Goal: Information Seeking & Learning: Learn about a topic

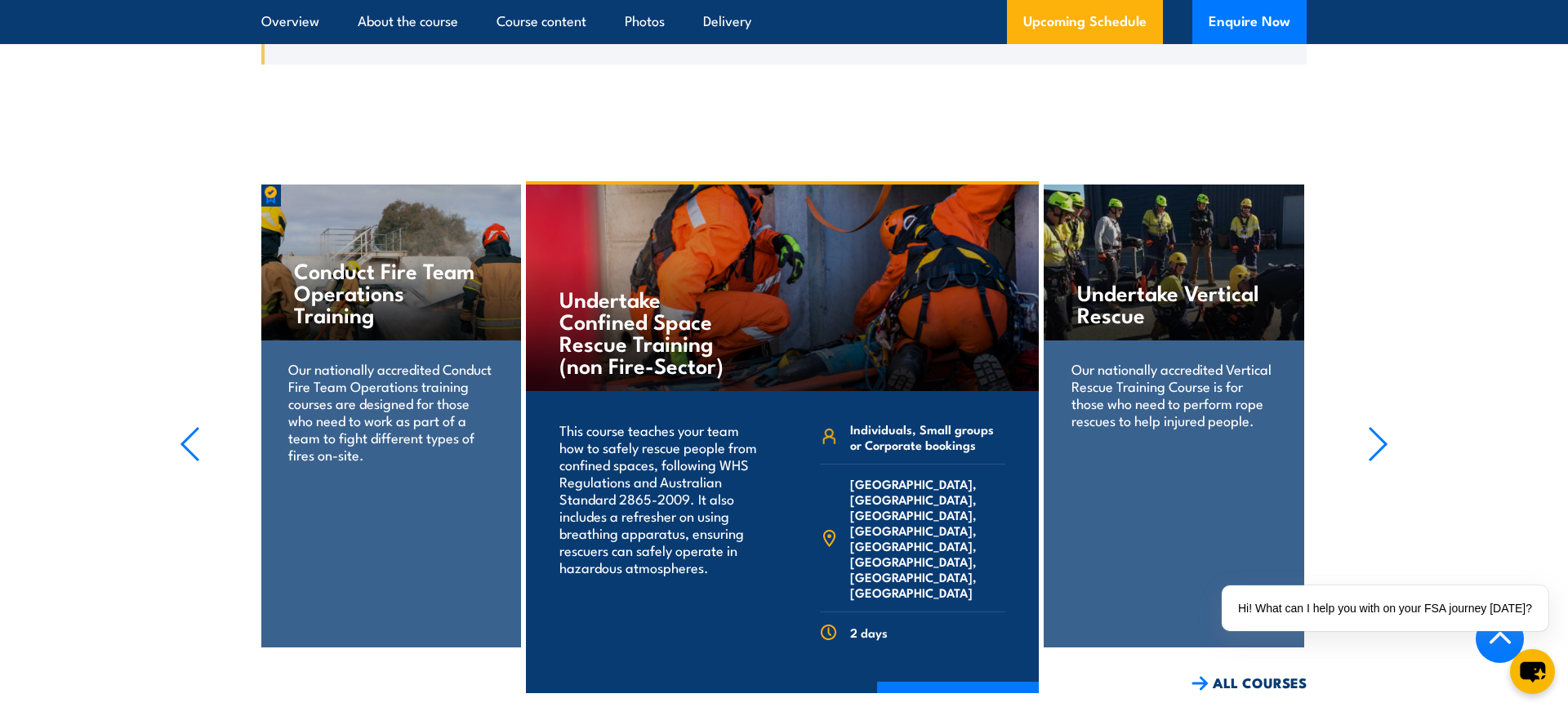
scroll to position [3013, 0]
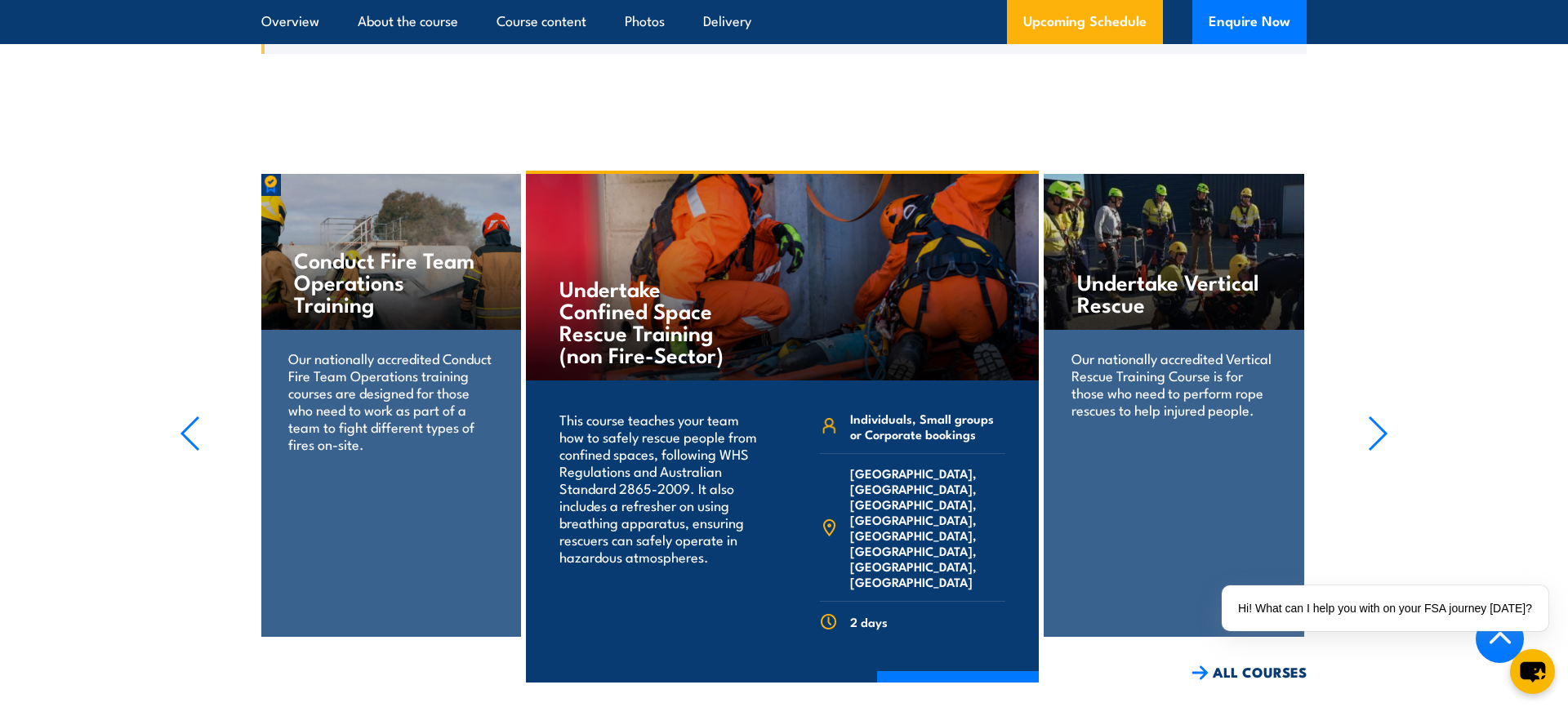
click at [679, 299] on h4 "Undertake Confined Space Rescue Training (non Fire-Sector)" at bounding box center [656, 320] width 192 height 88
click at [939, 671] on link "COURSE DETAILS" at bounding box center [957, 692] width 162 height 43
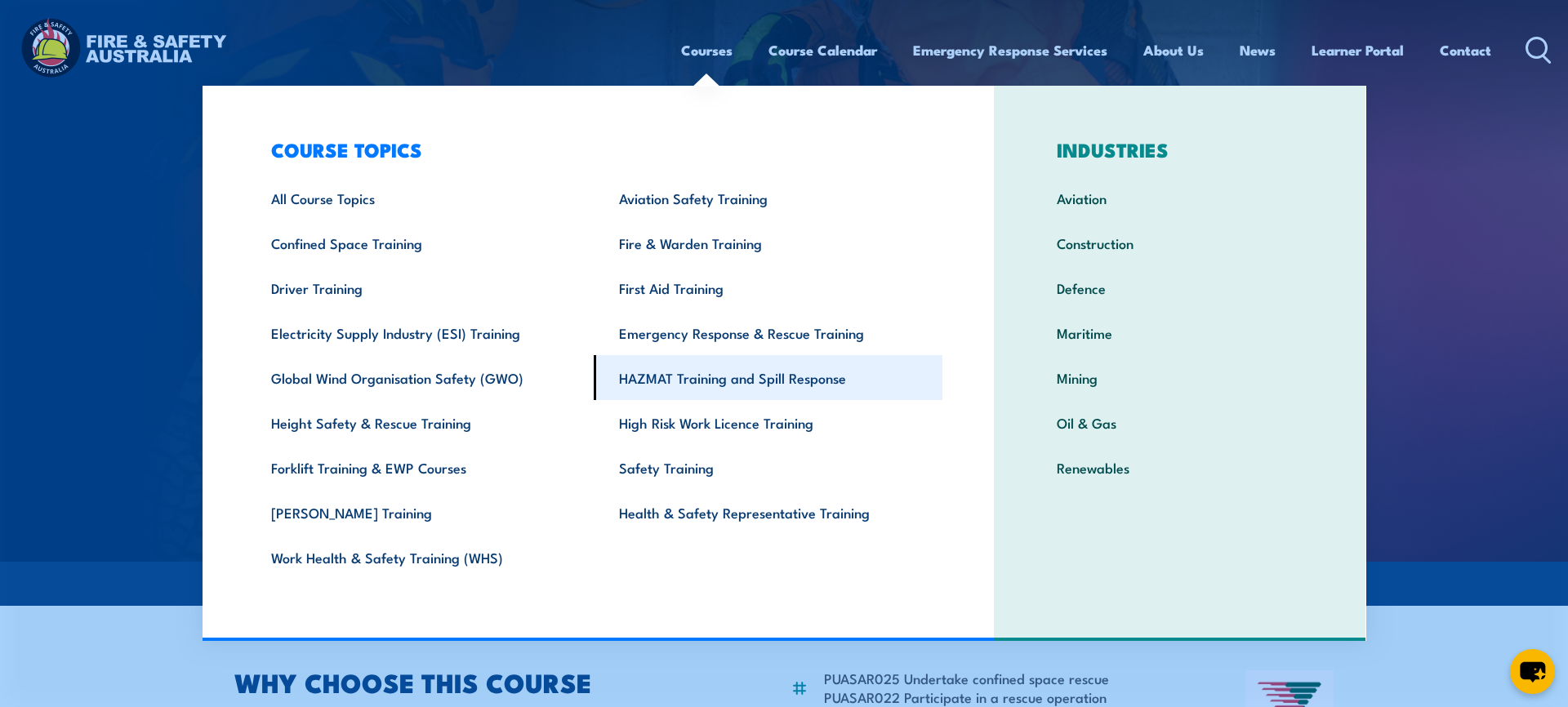
click at [679, 381] on link "HAZMAT Training and Spill Response" at bounding box center [769, 377] width 349 height 45
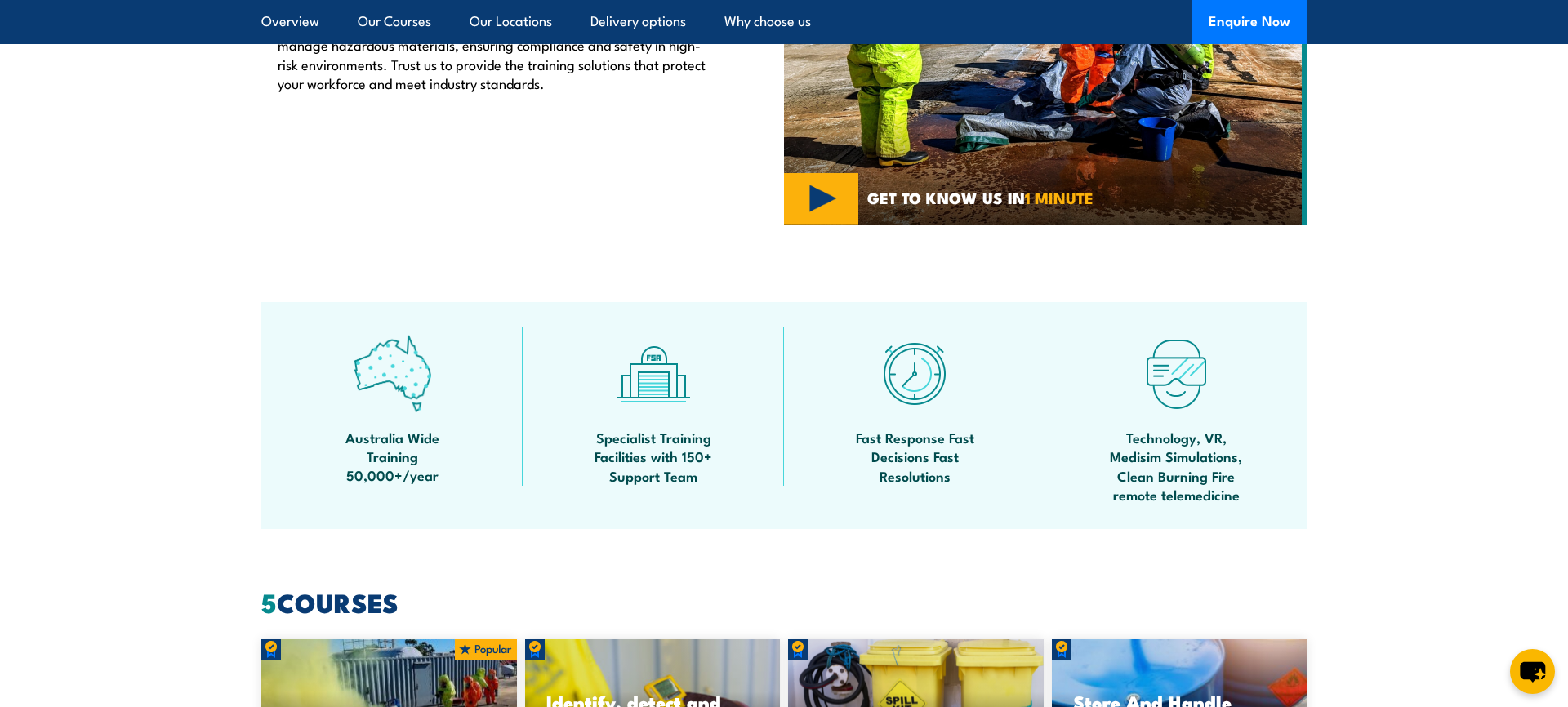
scroll to position [749, 0]
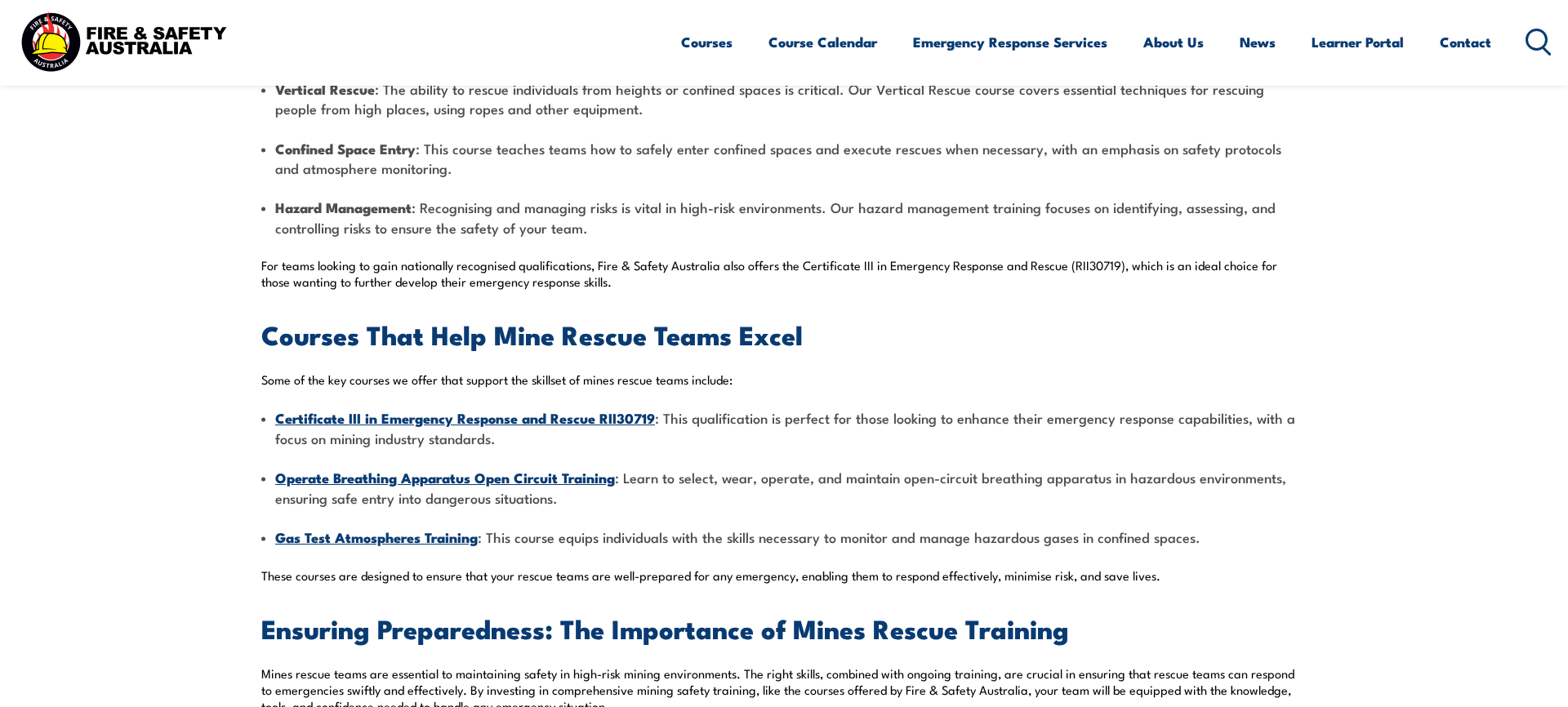
scroll to position [1700, 0]
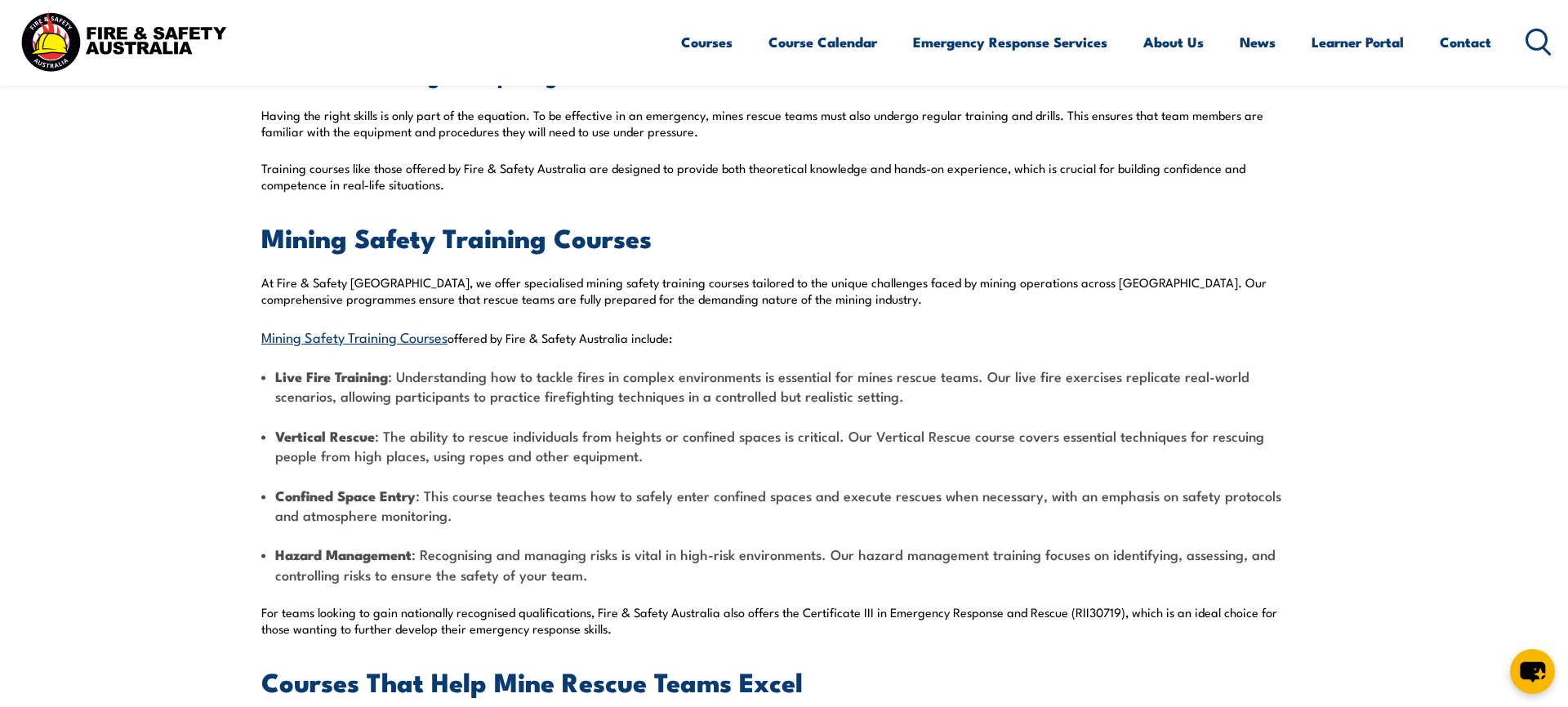
click at [362, 334] on link "Mining Safety Training Courses" at bounding box center [355, 336] width 186 height 20
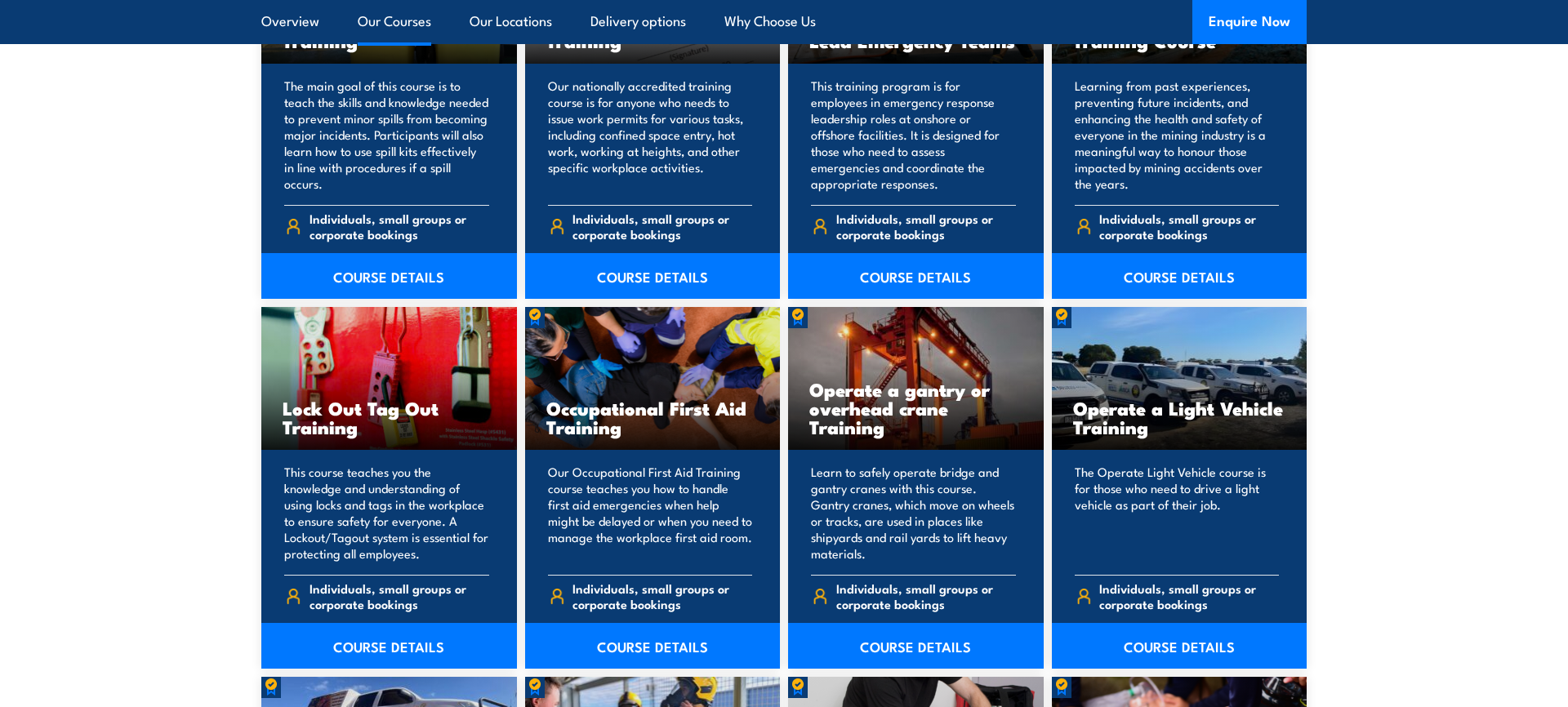
scroll to position [2952, 0]
click at [922, 273] on link "COURSE DETAILS" at bounding box center [916, 277] width 256 height 46
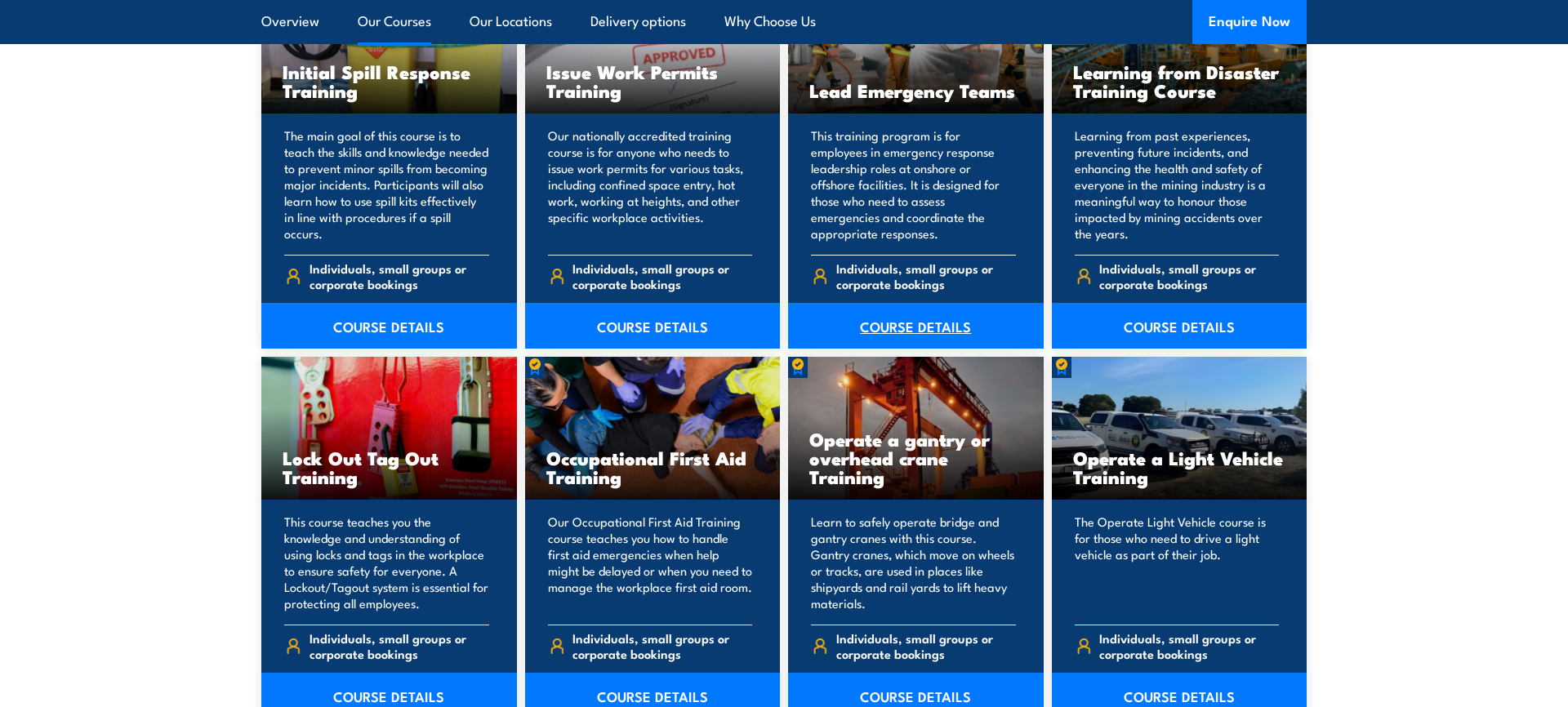
scroll to position [2905, 0]
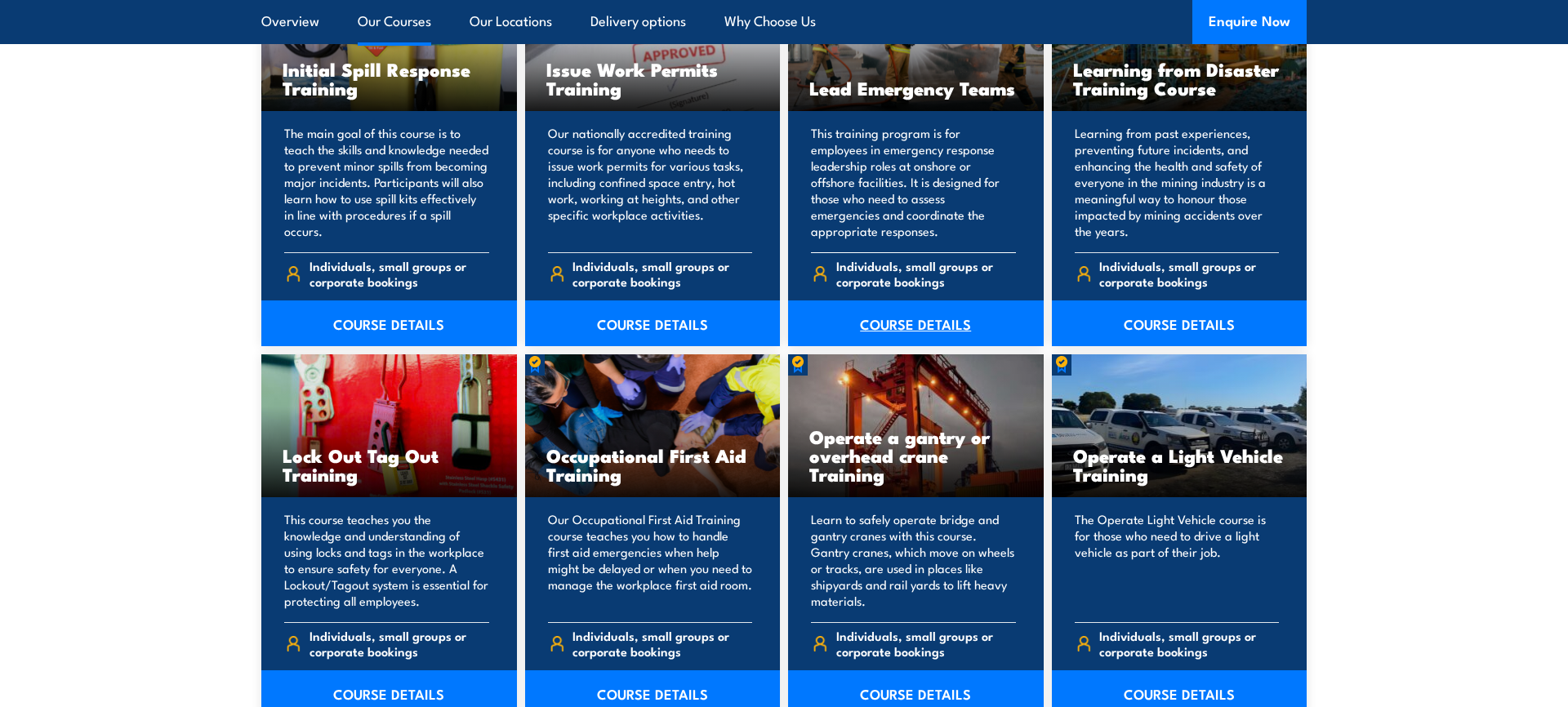
click at [911, 313] on link "COURSE DETAILS" at bounding box center [916, 323] width 256 height 46
click at [903, 326] on link "COURSE DETAILS" at bounding box center [916, 323] width 256 height 46
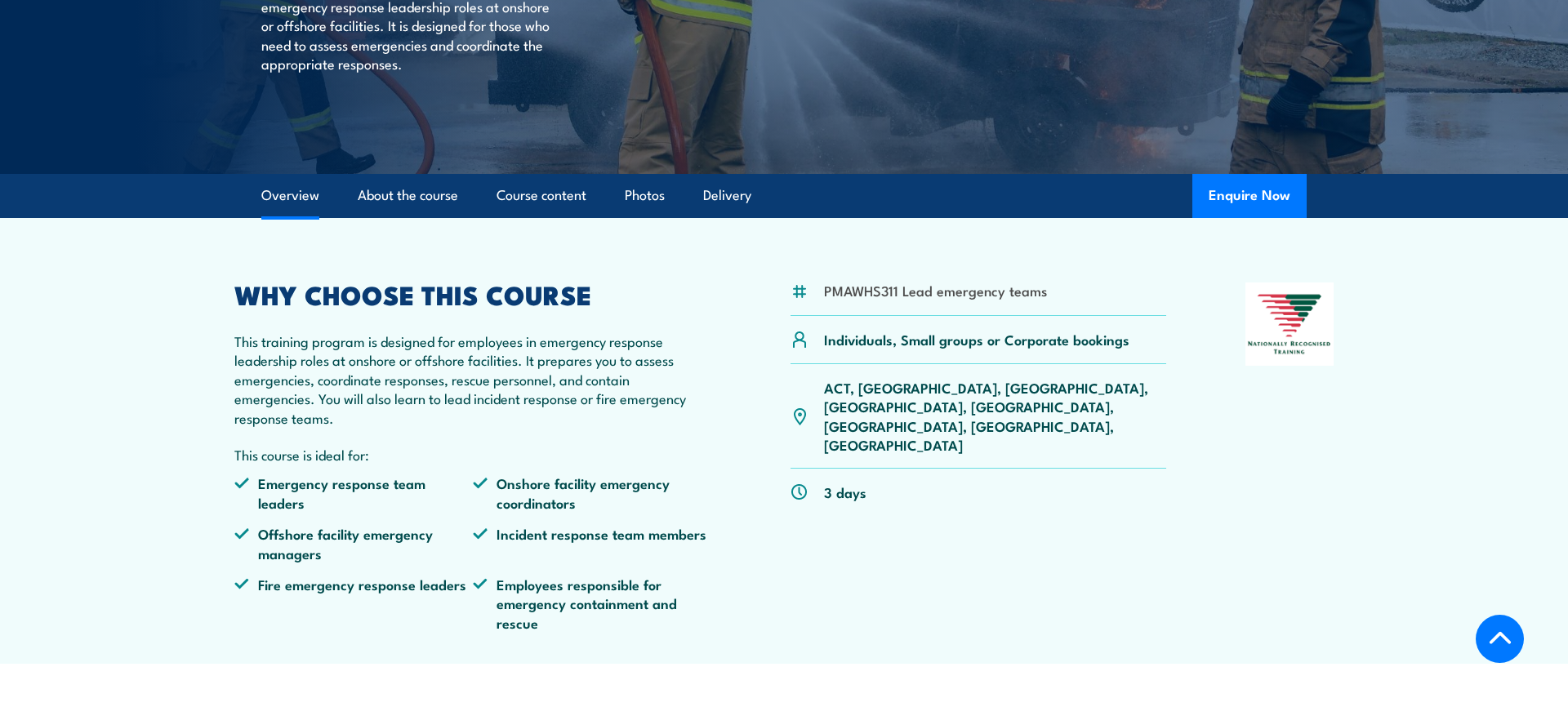
scroll to position [436, 0]
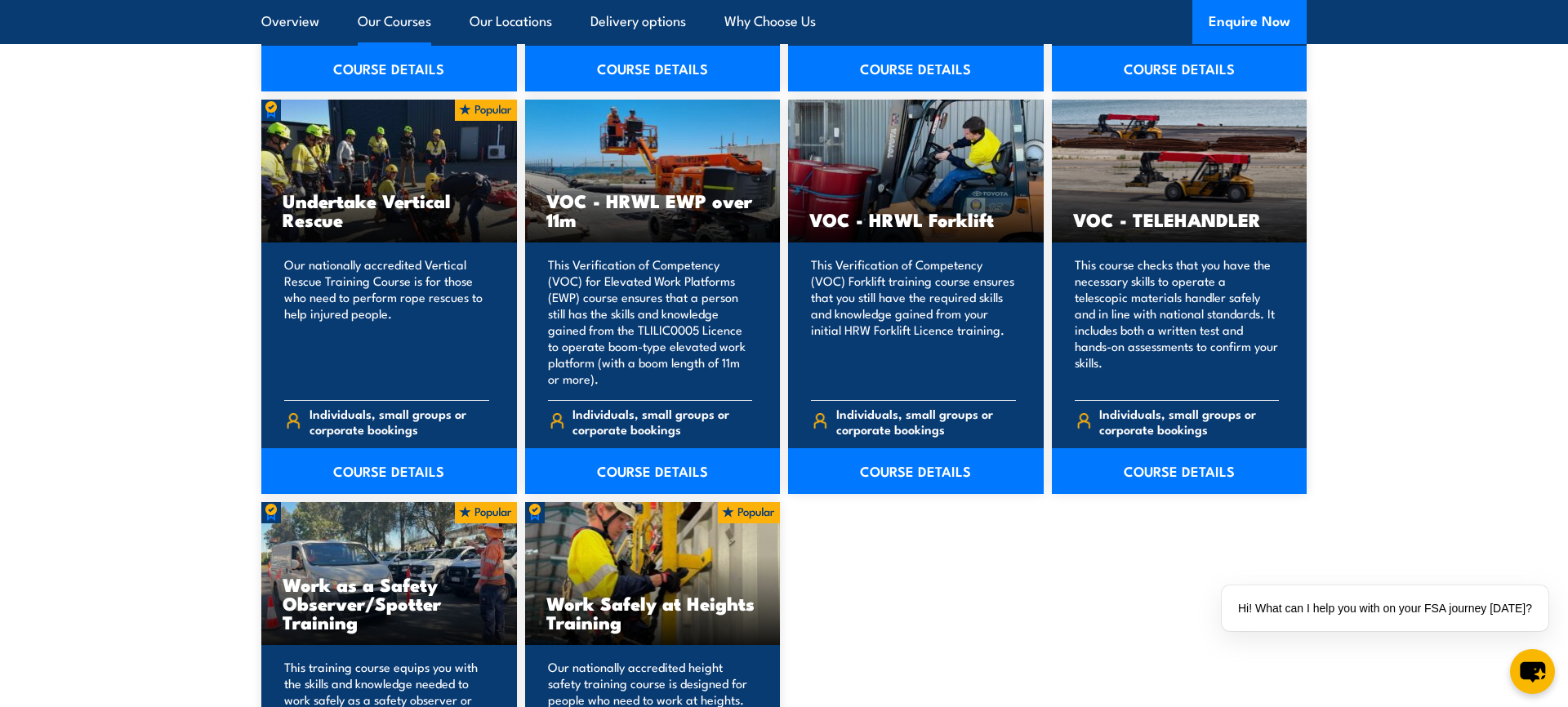
scroll to position [5304, 0]
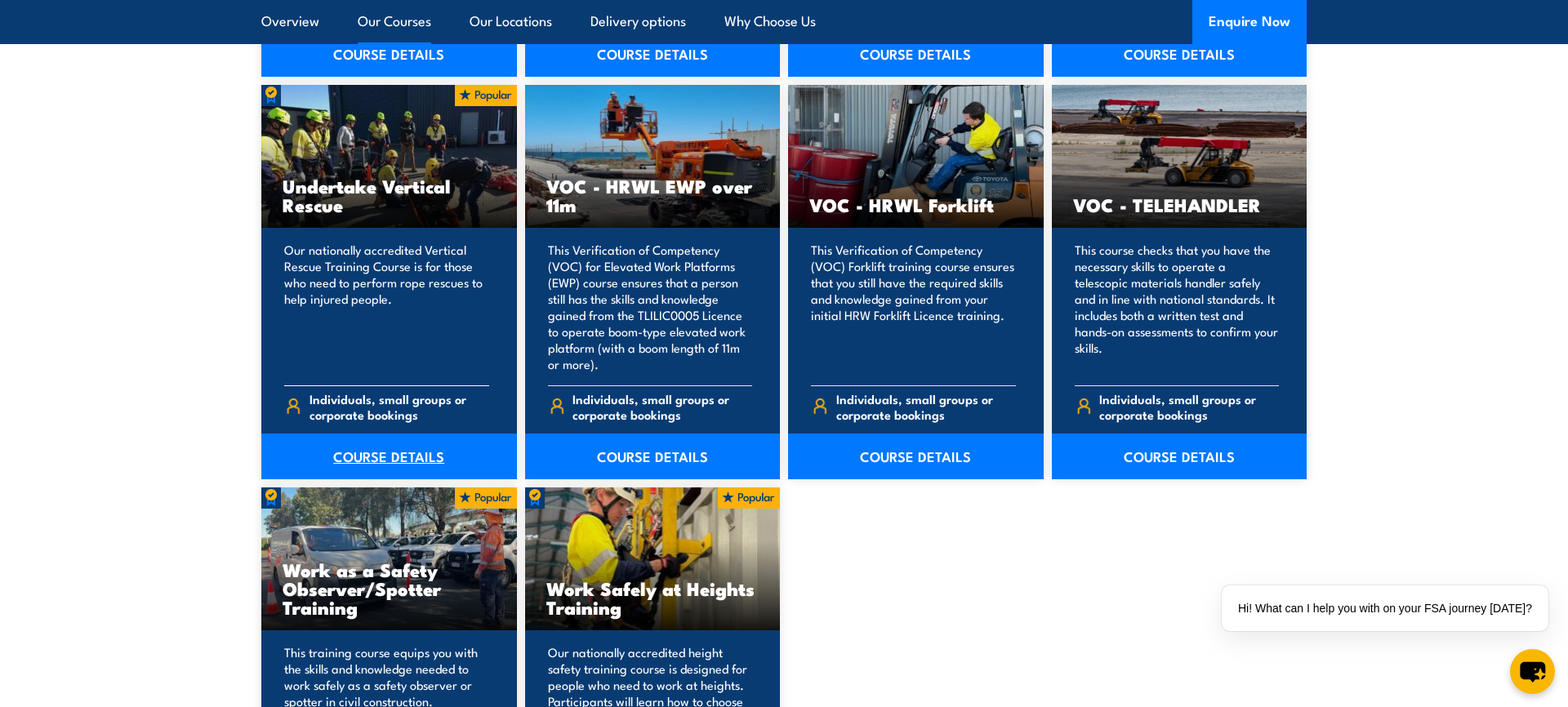
click at [394, 457] on link "COURSE DETAILS" at bounding box center [390, 456] width 256 height 46
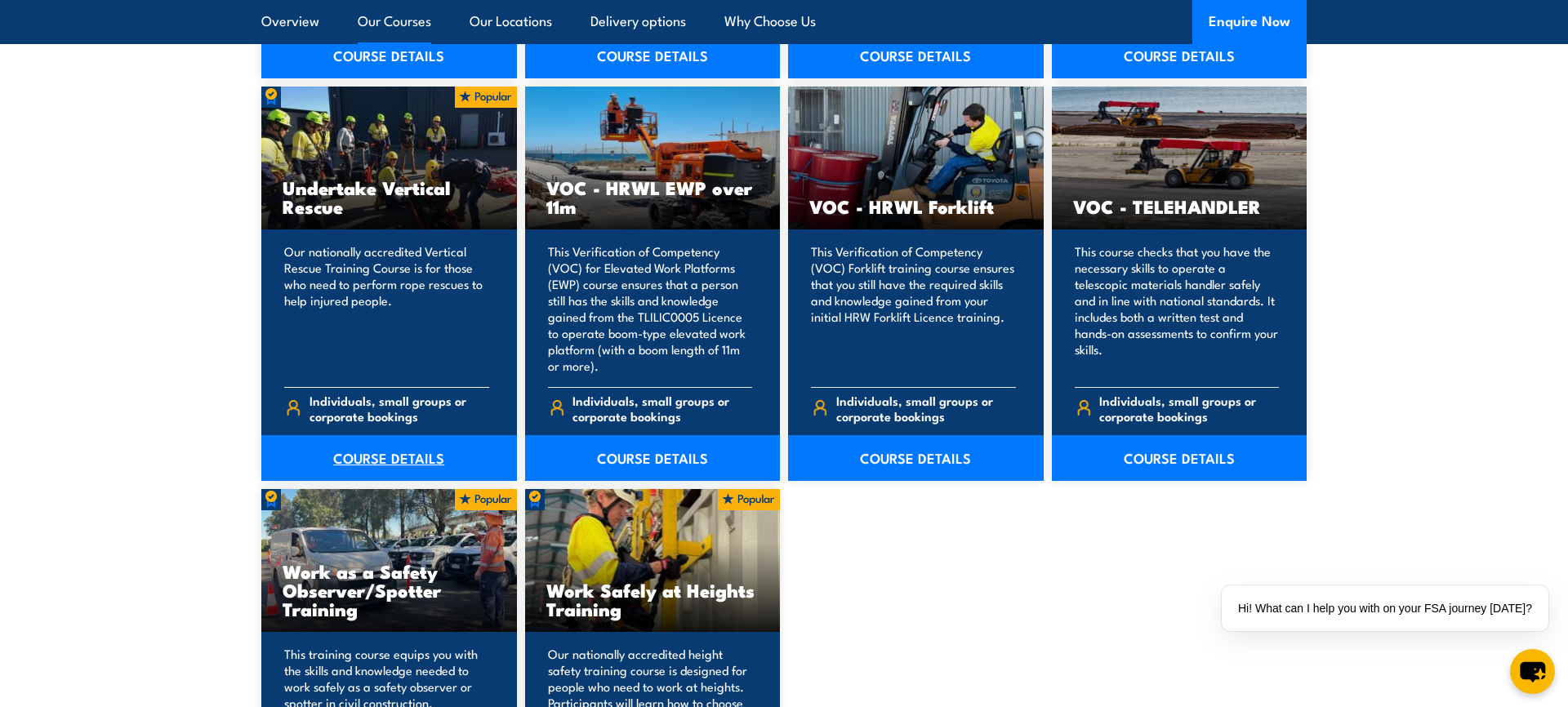
scroll to position [5302, 0]
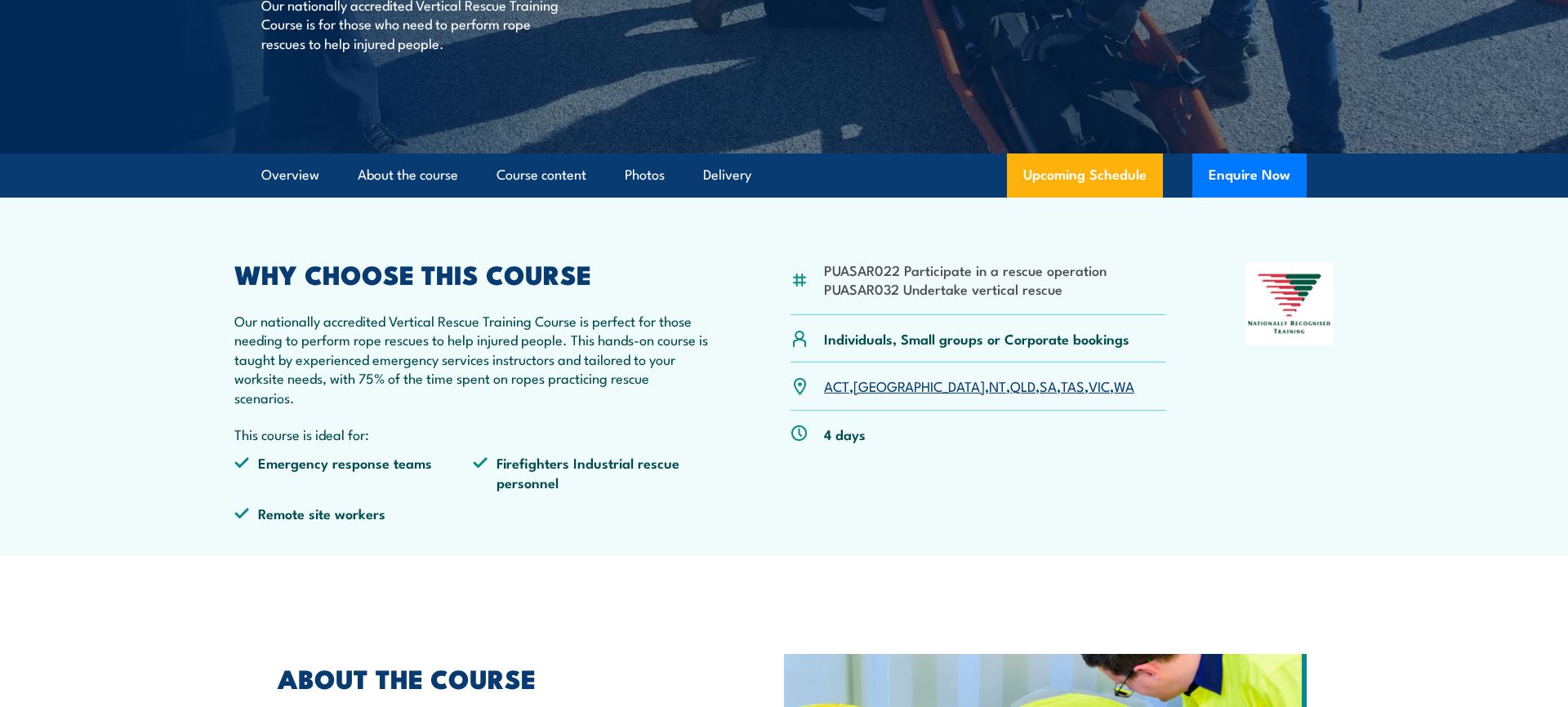
scroll to position [438, 0]
